Goal: Information Seeking & Learning: Learn about a topic

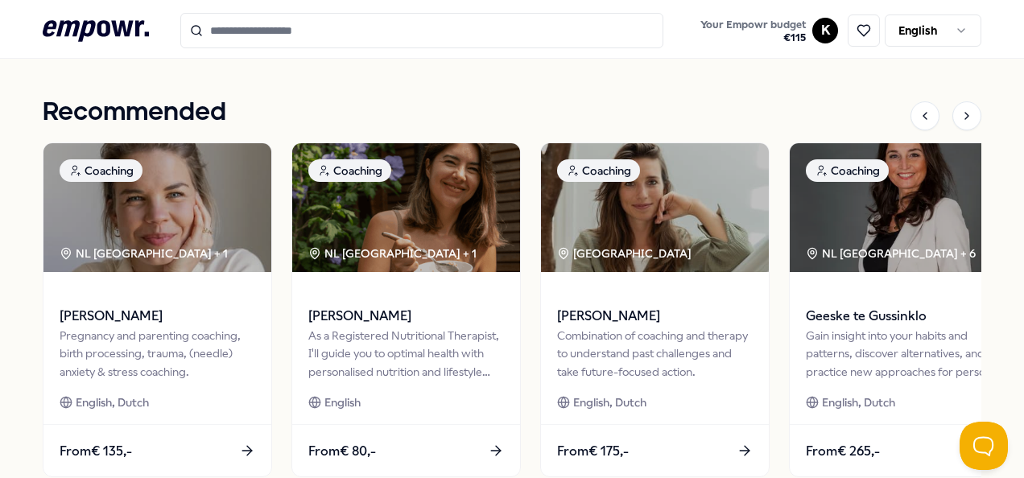
scroll to position [724, 0]
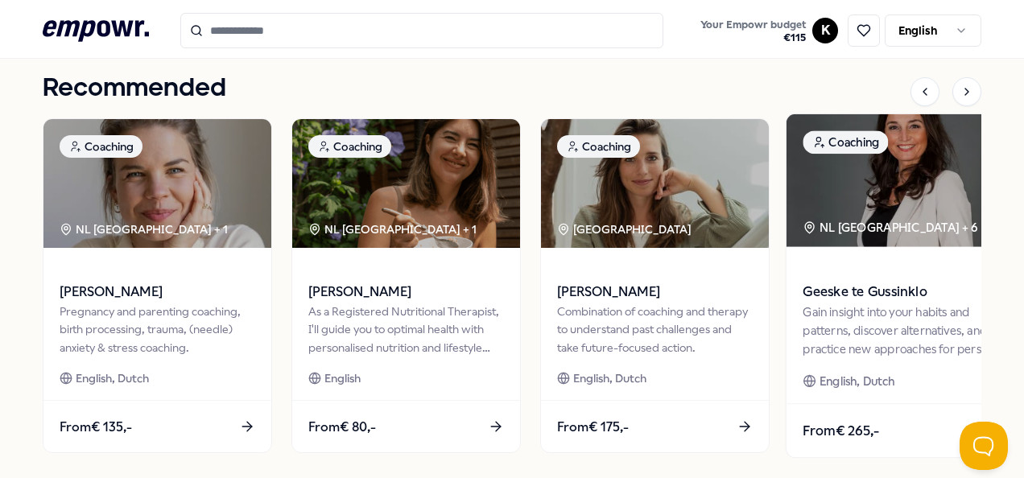
click at [902, 203] on img at bounding box center [903, 180] width 234 height 133
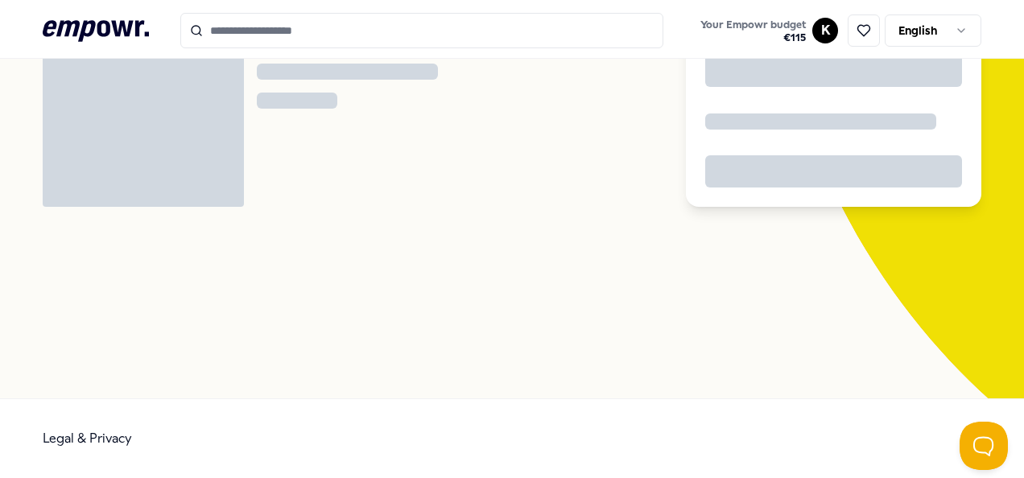
scroll to position [104, 0]
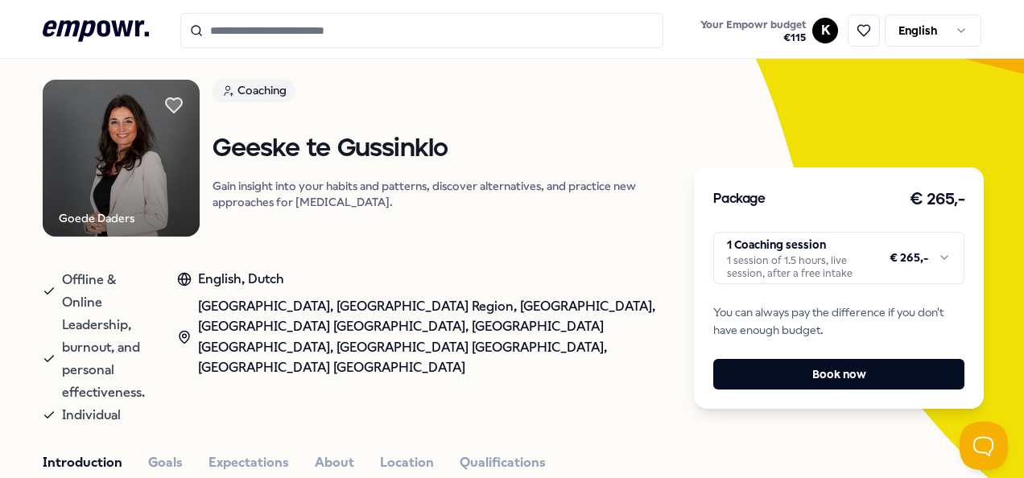
click at [127, 158] on img at bounding box center [121, 158] width 157 height 157
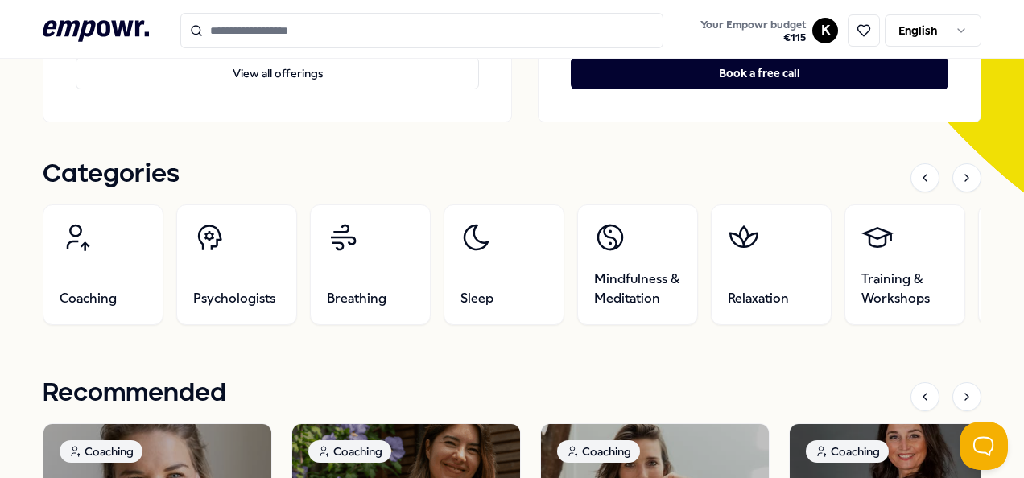
scroll to position [483, 0]
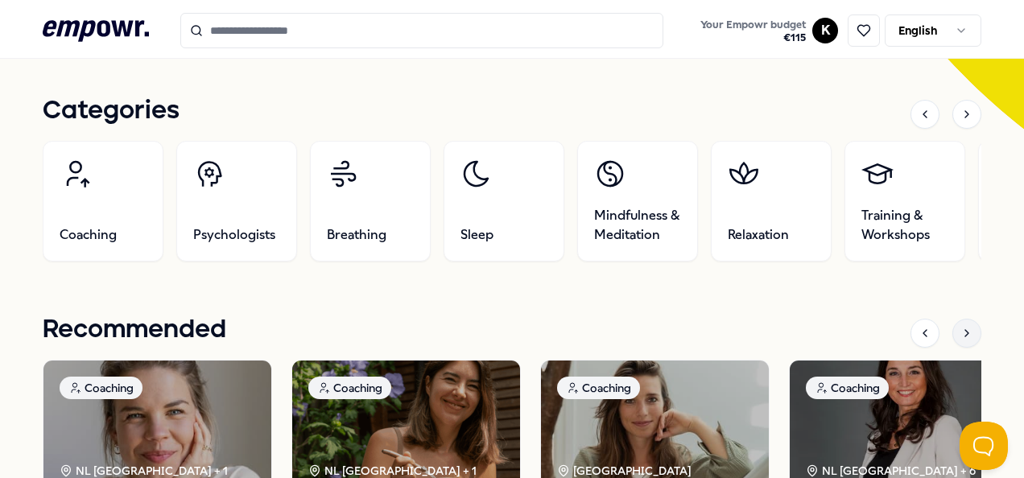
click at [960, 332] on icon at bounding box center [966, 333] width 13 height 13
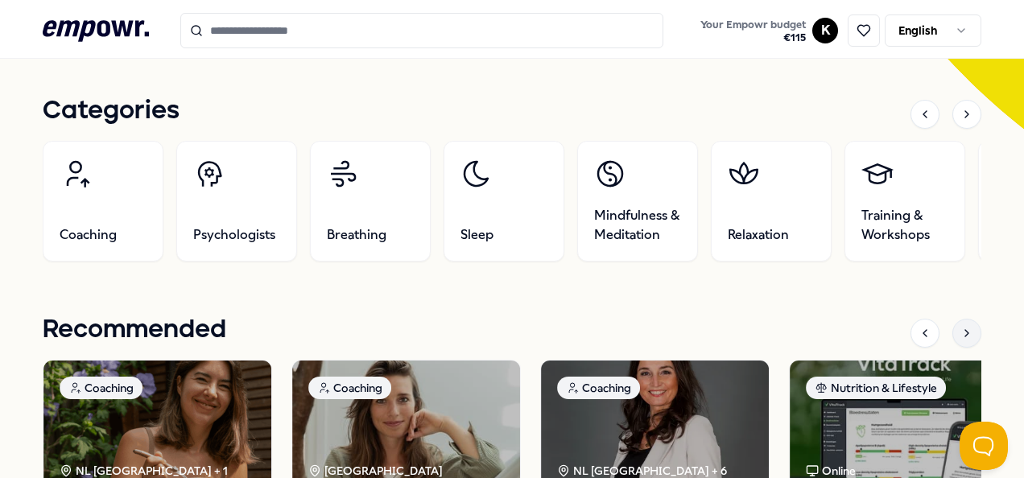
scroll to position [644, 0]
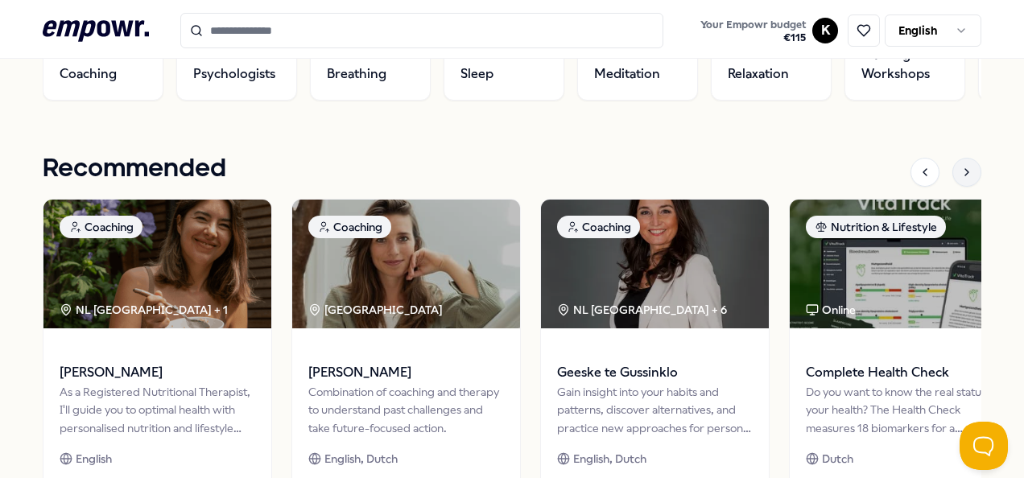
click at [965, 170] on icon at bounding box center [966, 172] width 3 height 6
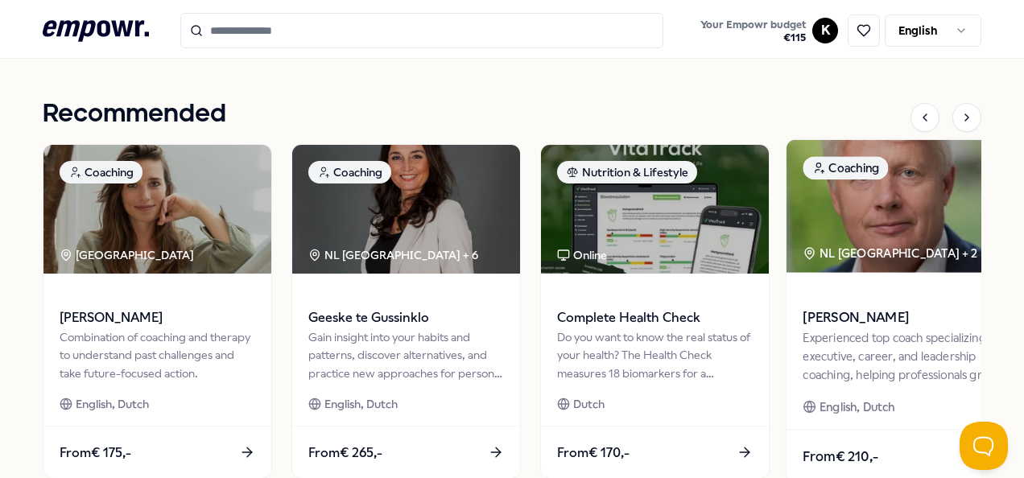
scroll to position [724, 0]
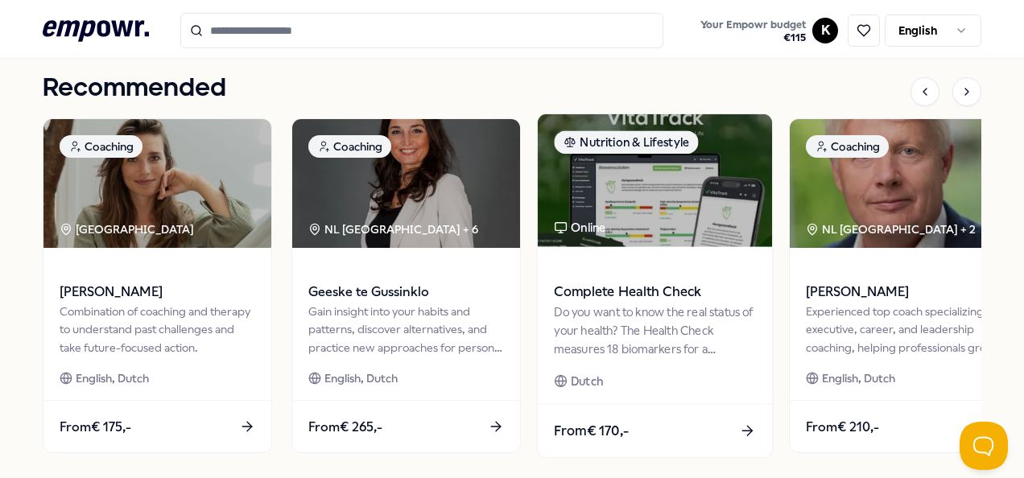
click at [604, 306] on div "Do you want to know the real status of your health? The Health Check measures 1…" at bounding box center [654, 331] width 201 height 56
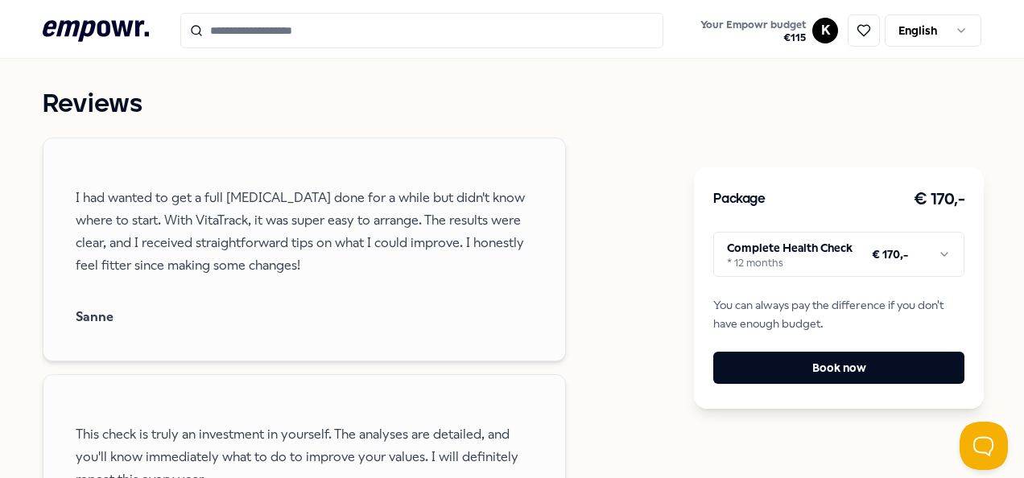
scroll to position [1150, 0]
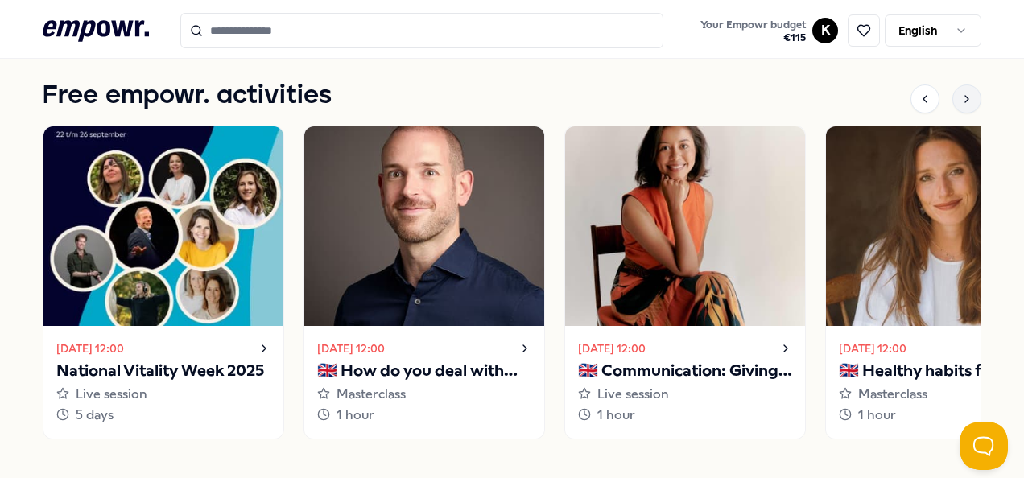
click at [960, 93] on icon at bounding box center [966, 99] width 13 height 13
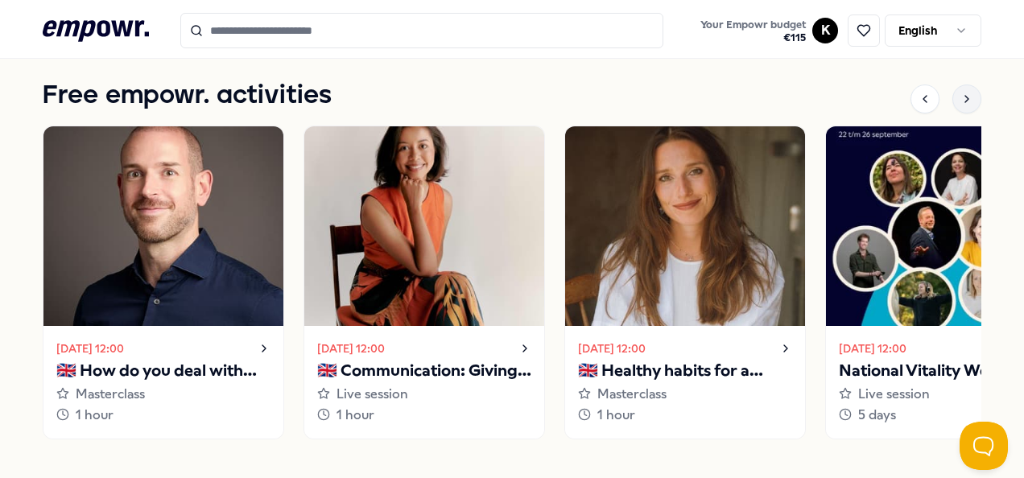
click at [960, 93] on icon at bounding box center [966, 99] width 13 height 13
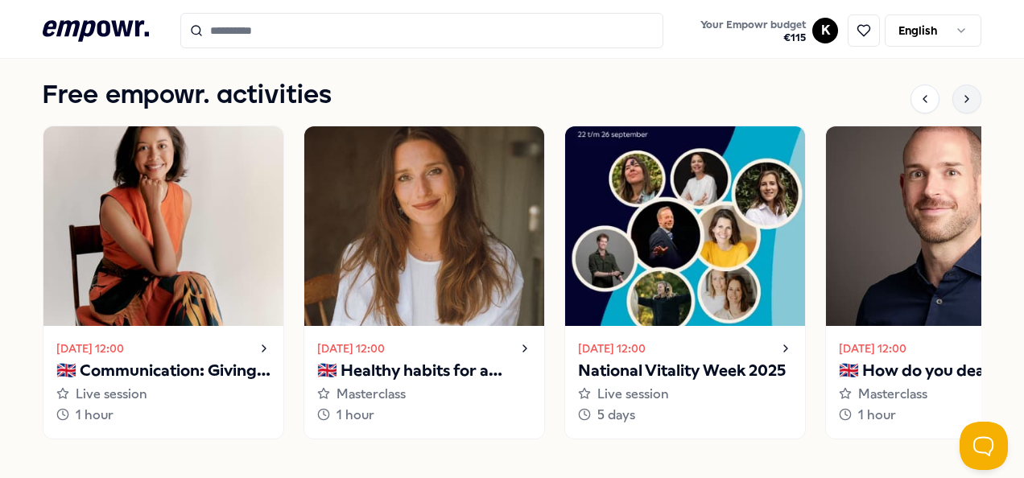
click at [960, 93] on icon at bounding box center [966, 99] width 13 height 13
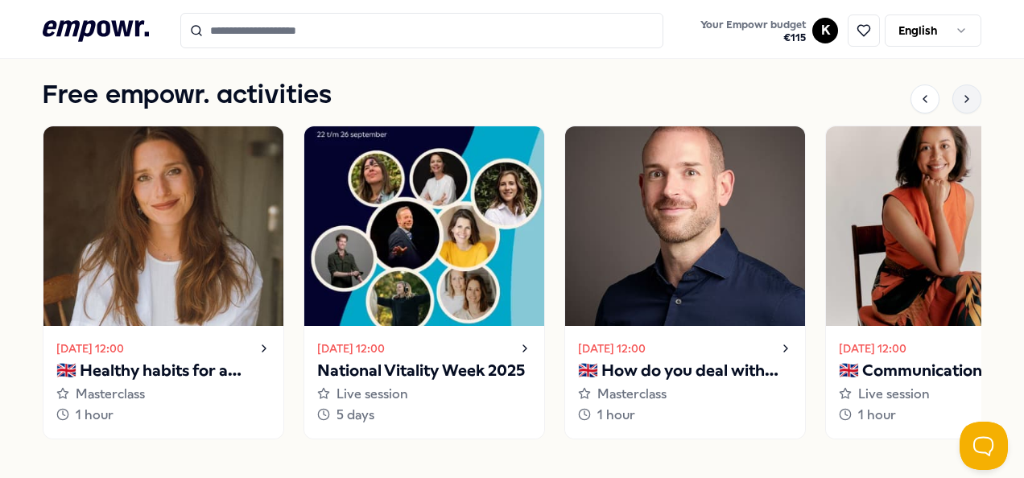
click at [960, 93] on icon at bounding box center [966, 99] width 13 height 13
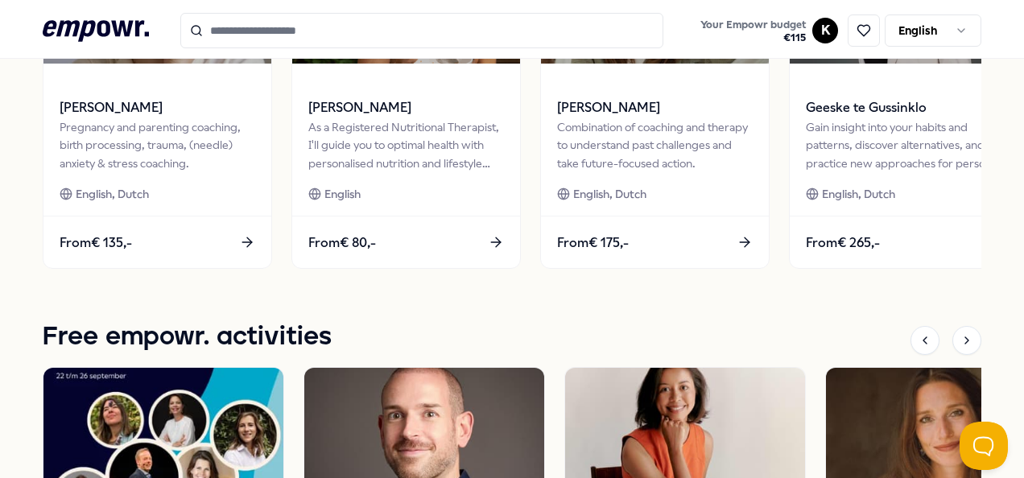
scroll to position [748, 0]
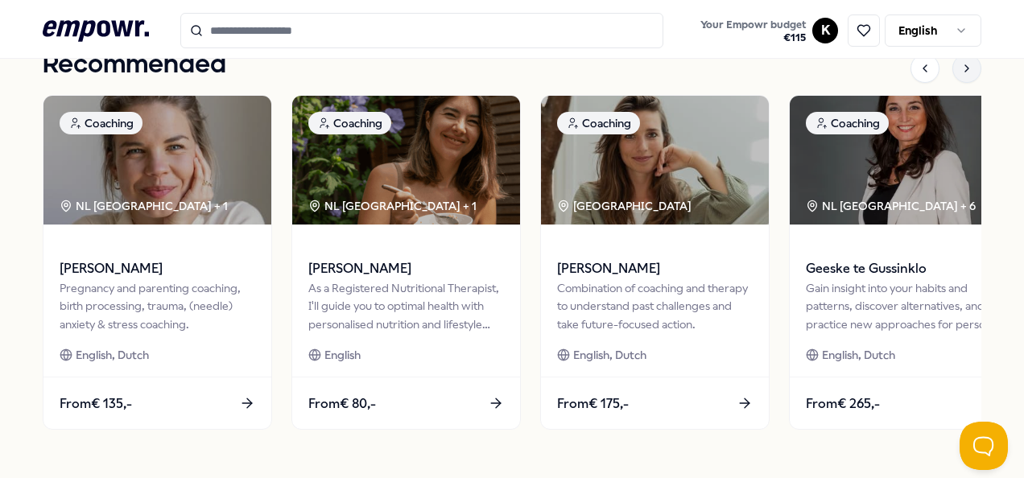
click at [960, 68] on icon at bounding box center [966, 68] width 13 height 13
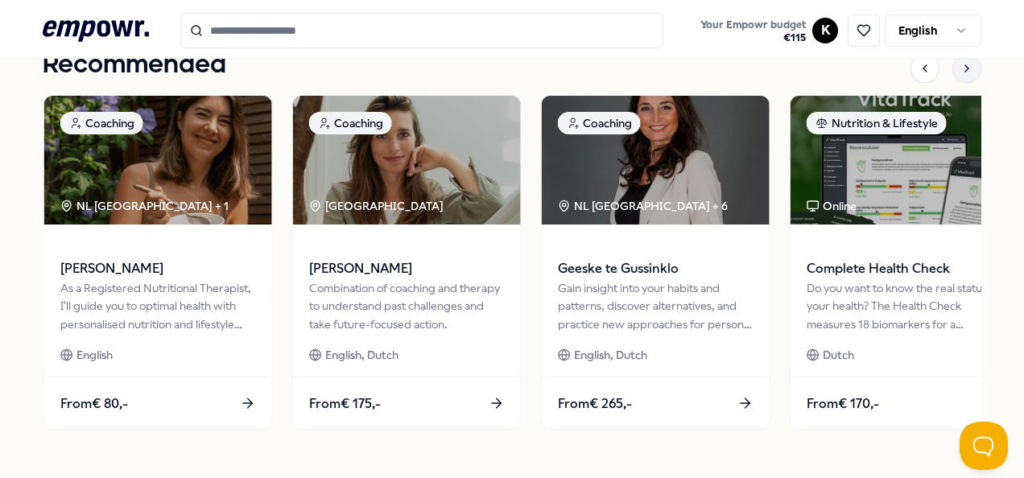
click at [960, 68] on icon at bounding box center [966, 68] width 13 height 13
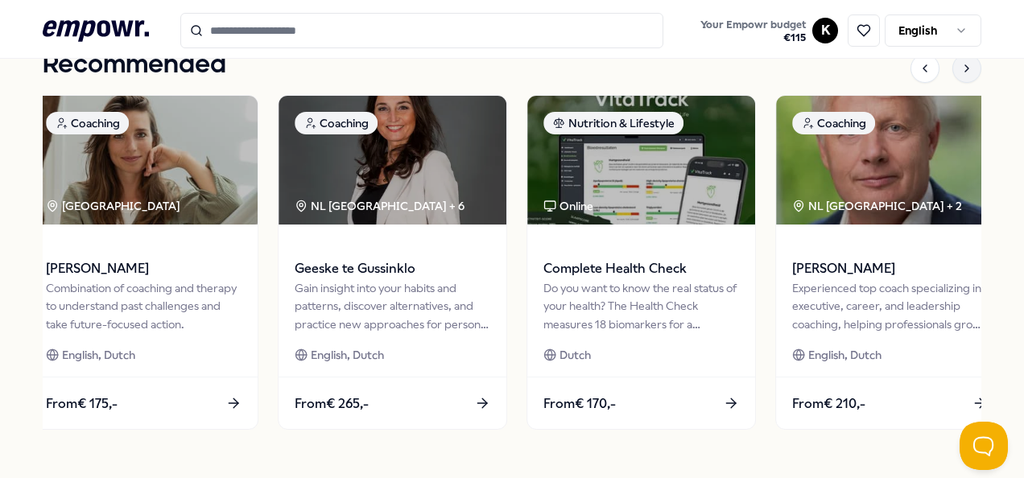
click at [960, 68] on icon at bounding box center [966, 68] width 13 height 13
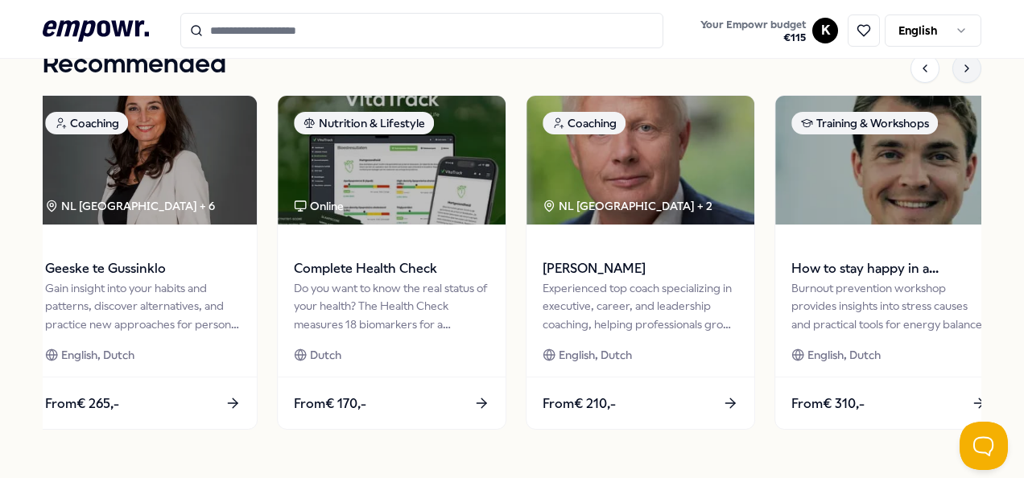
click at [960, 68] on icon at bounding box center [966, 68] width 13 height 13
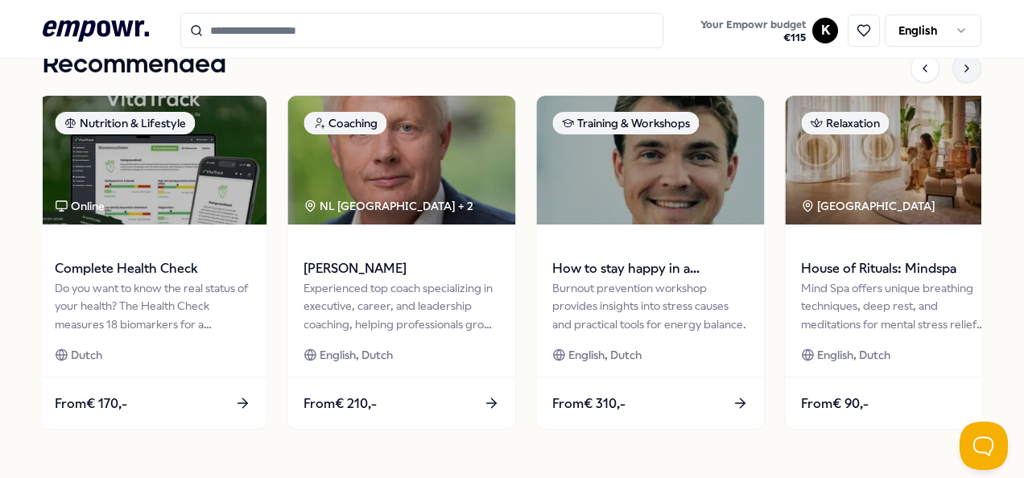
click at [960, 68] on icon at bounding box center [966, 68] width 13 height 13
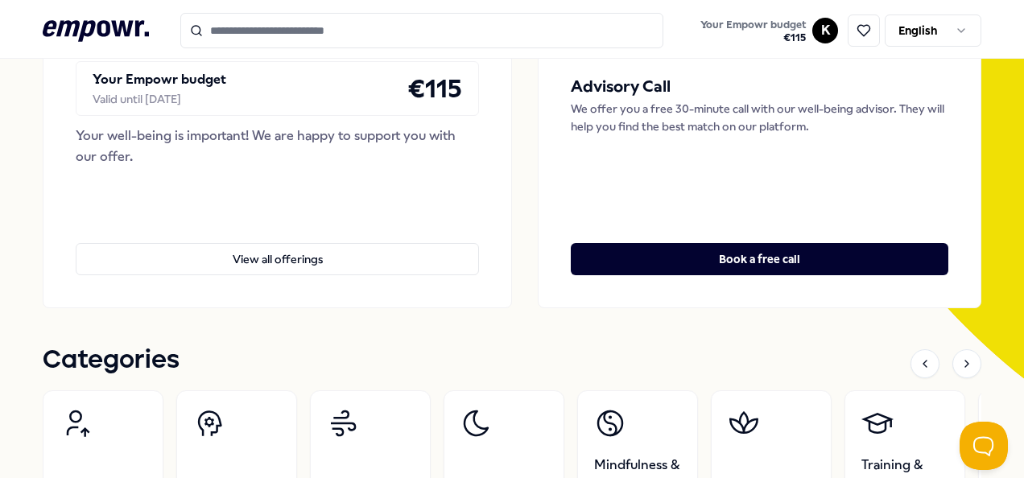
scroll to position [0, 0]
